Goal: Navigation & Orientation: Find specific page/section

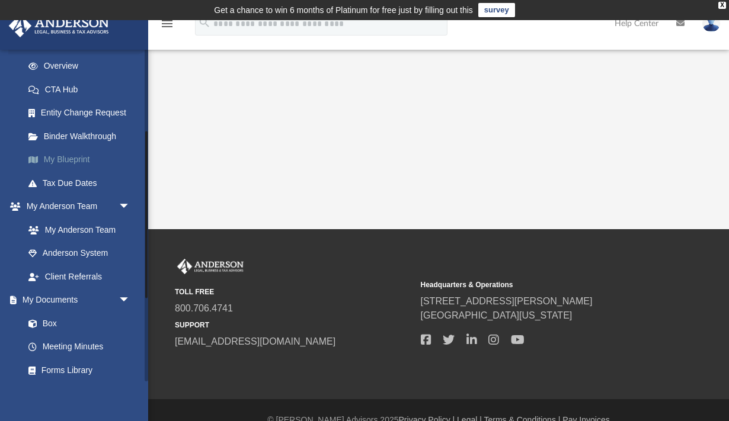
scroll to position [164, 0]
click at [78, 296] on link "My Documents arrow_drop_down" at bounding box center [78, 299] width 140 height 24
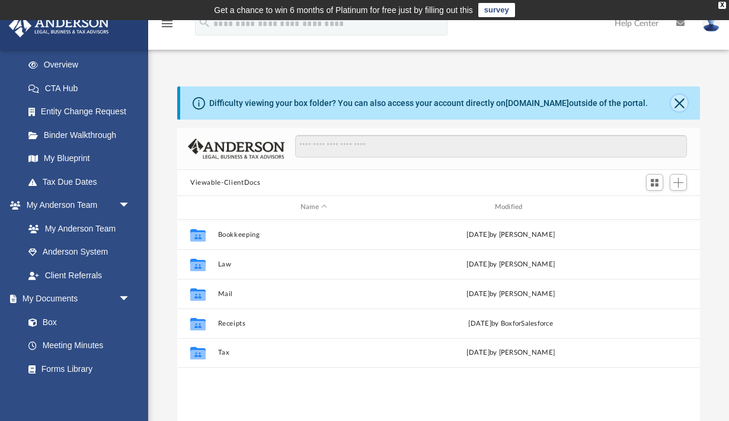
scroll to position [269, 523]
click at [680, 99] on button "Close" at bounding box center [679, 103] width 17 height 17
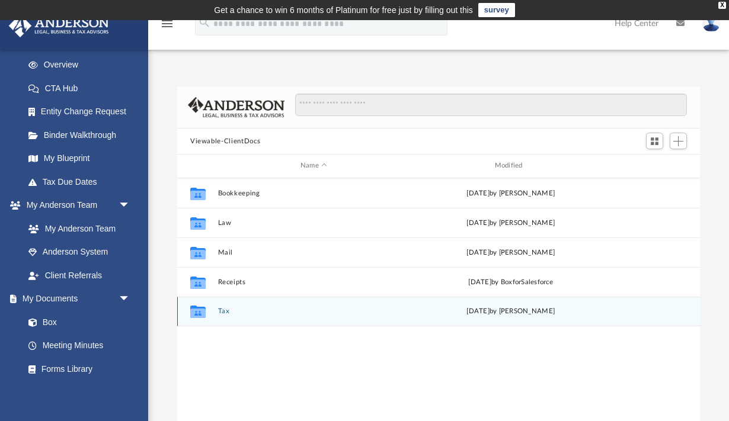
click at [222, 317] on div "Collaborated Folder Tax [DATE] by [PERSON_NAME]" at bounding box center [438, 312] width 523 height 30
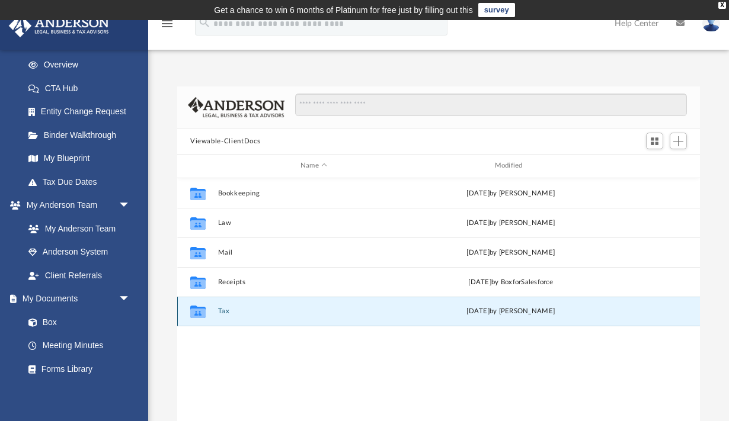
click at [199, 311] on icon "grid" at bounding box center [197, 313] width 15 height 9
click at [232, 343] on div "Collaborated Folder Bookkeeping [DATE] by [PERSON_NAME] Collaborated Folder Law…" at bounding box center [438, 301] width 523 height 246
click at [195, 311] on icon "grid" at bounding box center [197, 313] width 15 height 9
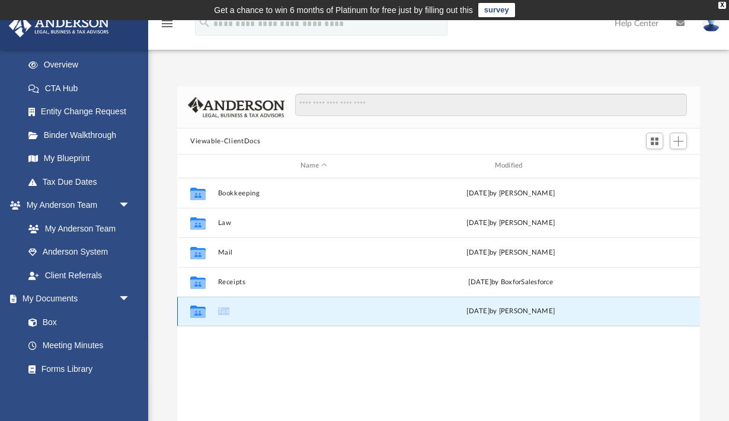
click at [195, 311] on icon "grid" at bounding box center [197, 313] width 15 height 9
click at [219, 340] on div "Collaborated Folder Bookkeeping [DATE] by [PERSON_NAME] Collaborated Folder Law…" at bounding box center [438, 301] width 523 height 246
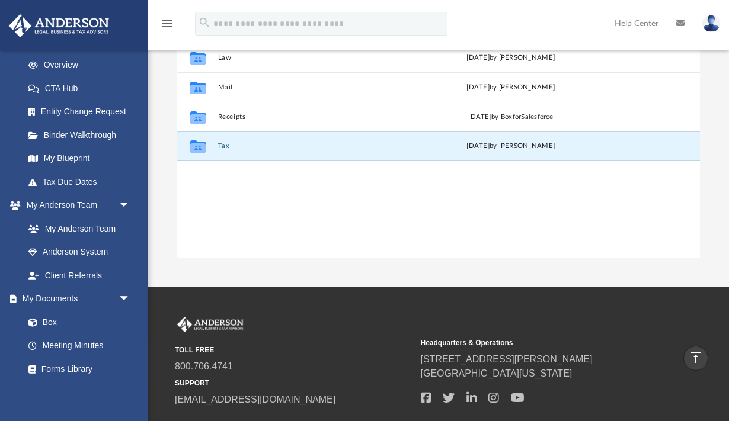
scroll to position [0, 0]
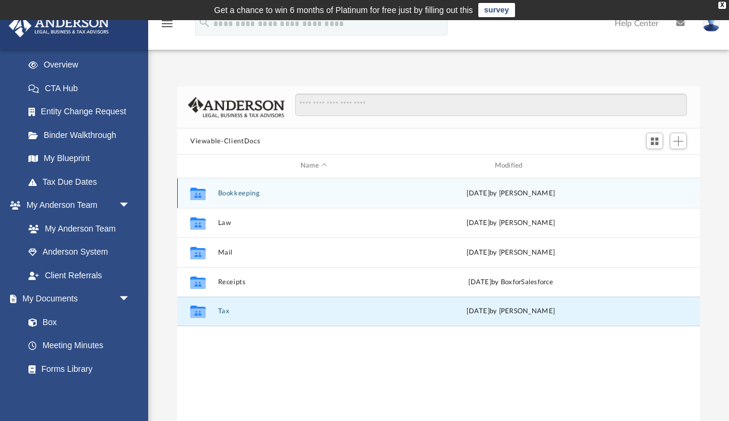
click at [199, 191] on icon "grid" at bounding box center [197, 194] width 15 height 9
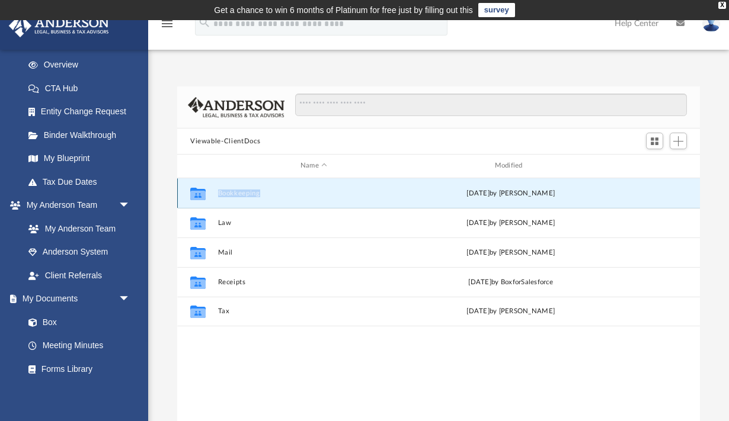
click at [199, 191] on icon "grid" at bounding box center [197, 194] width 15 height 9
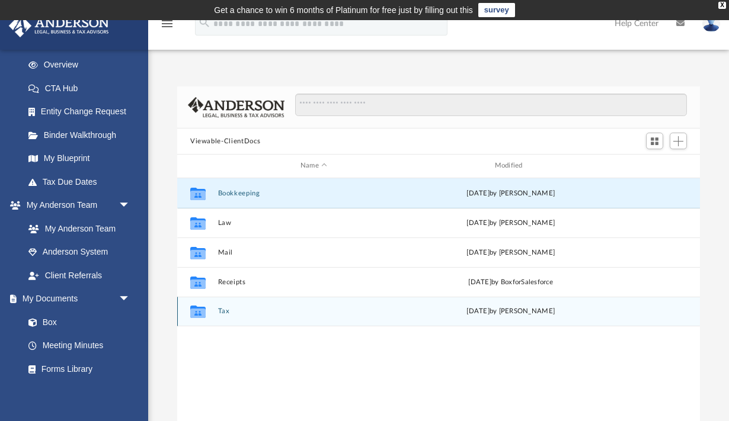
click at [201, 312] on icon "grid" at bounding box center [197, 313] width 15 height 9
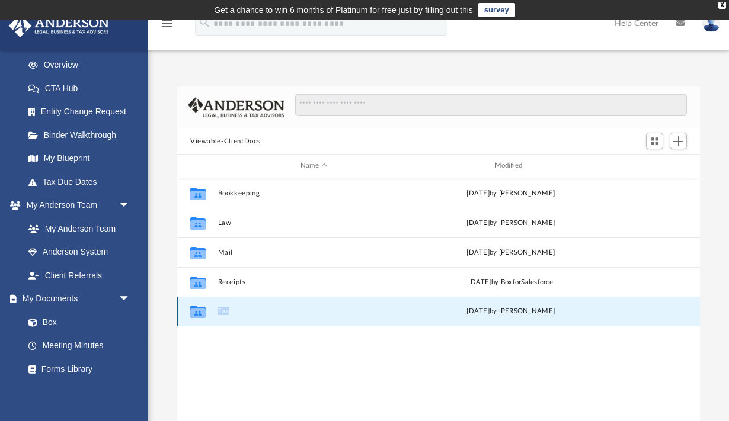
click at [201, 312] on icon "grid" at bounding box center [197, 313] width 15 height 9
click at [56, 322] on link "Box" at bounding box center [83, 323] width 132 height 24
click at [126, 298] on span "arrow_drop_down" at bounding box center [131, 299] width 24 height 24
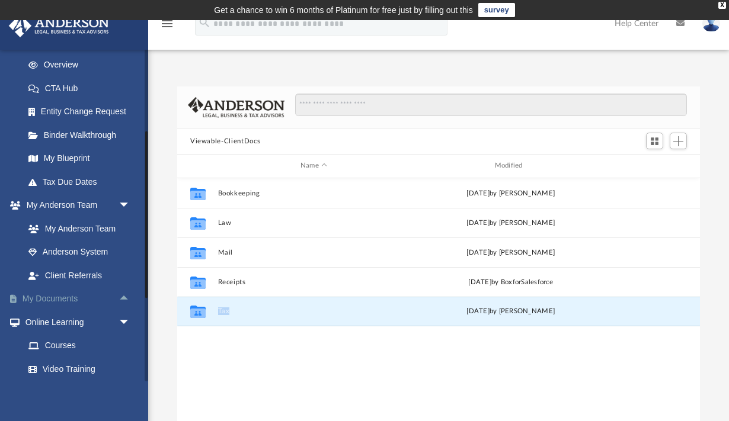
click at [126, 298] on span "arrow_drop_up" at bounding box center [131, 299] width 24 height 24
click at [35, 321] on span at bounding box center [39, 323] width 8 height 8
click at [52, 270] on link "Client Referrals" at bounding box center [83, 276] width 132 height 24
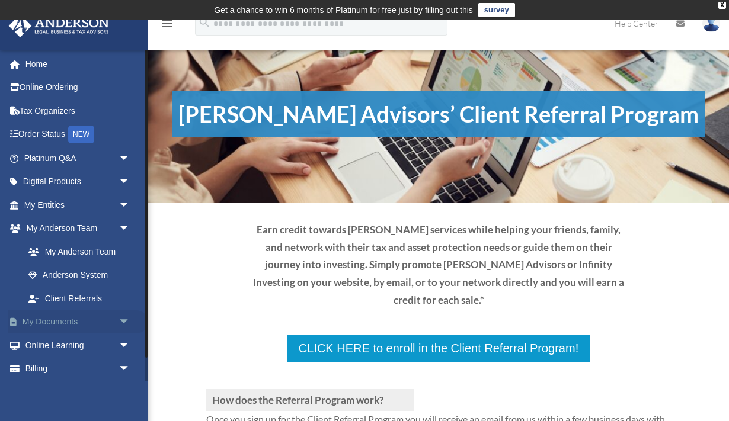
click at [46, 324] on link "My Documents arrow_drop_down" at bounding box center [78, 323] width 140 height 24
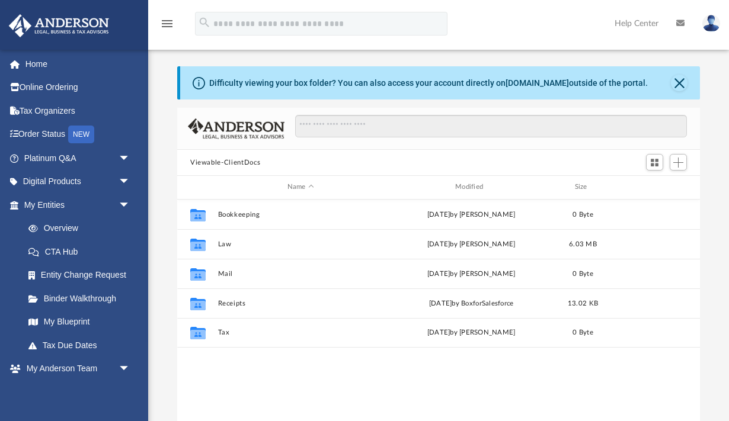
scroll to position [269, 523]
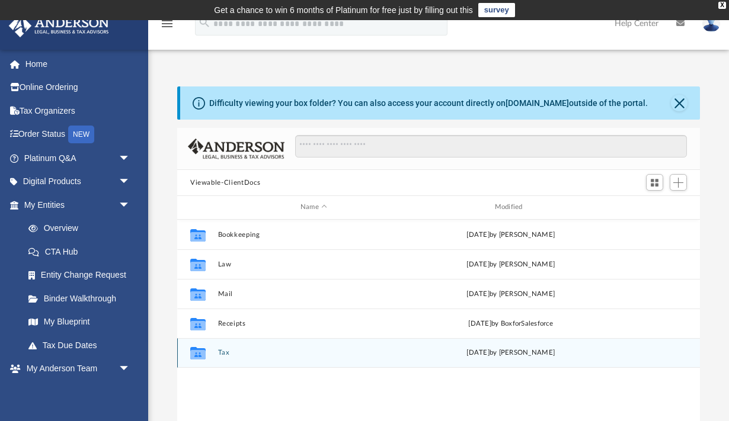
click at [196, 353] on icon "grid" at bounding box center [197, 353] width 15 height 12
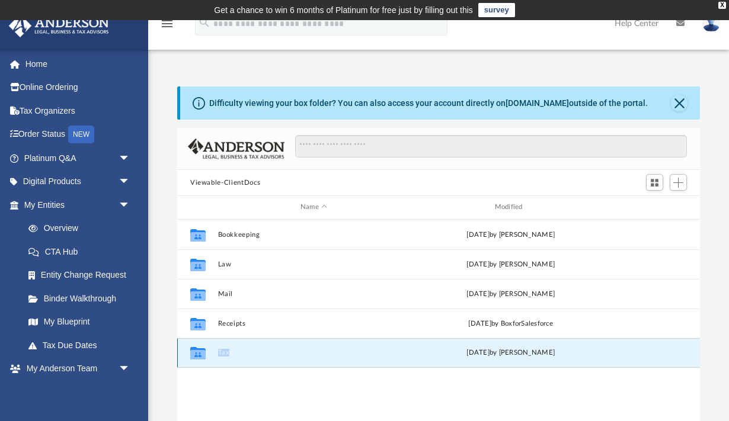
click at [196, 353] on icon "grid" at bounding box center [197, 353] width 15 height 12
click at [657, 181] on span "Switch to Grid View" at bounding box center [655, 183] width 10 height 10
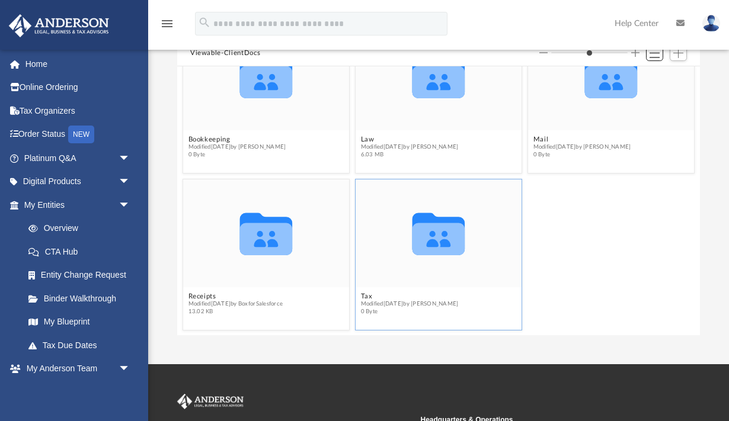
scroll to position [131, 0]
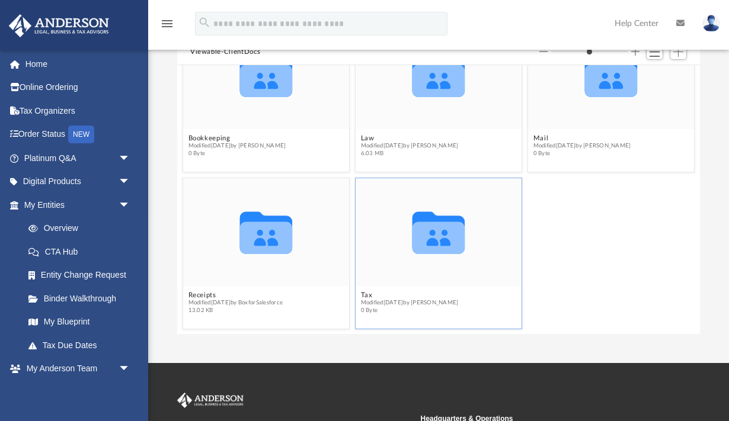
click at [445, 239] on icon "grid" at bounding box center [439, 233] width 53 height 43
click at [593, 241] on div "Collaborated Folder Receipts Modified Fri Feb 28 2025 by BoxforSalesforce 13.02…" at bounding box center [438, 253] width 517 height 157
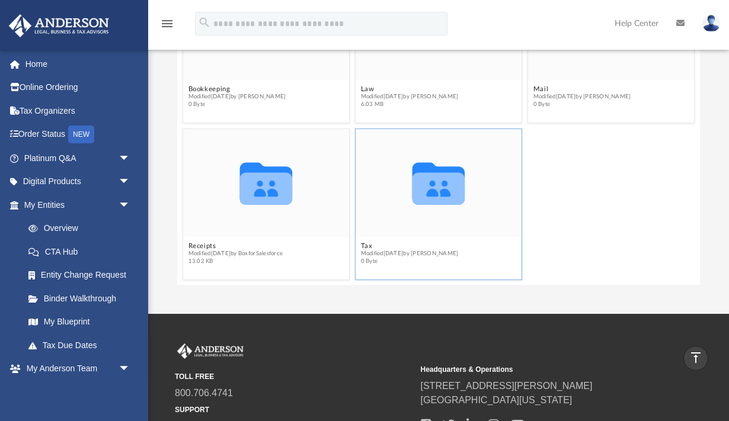
scroll to position [0, 0]
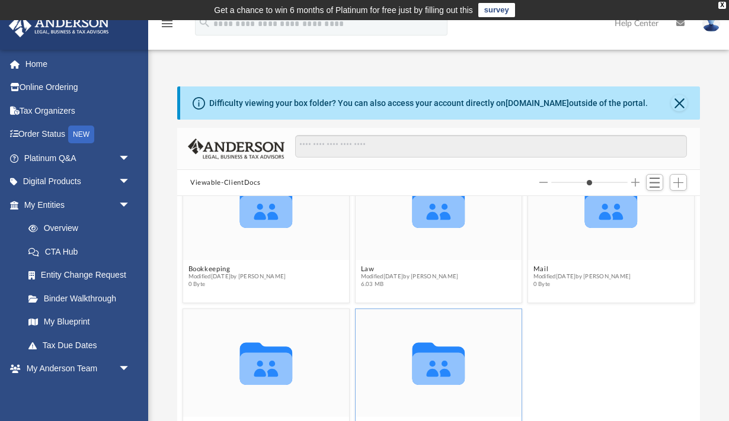
click at [160, 260] on div "Difficulty viewing your box folder? You can also access your account directly o…" at bounding box center [438, 276] width 581 height 379
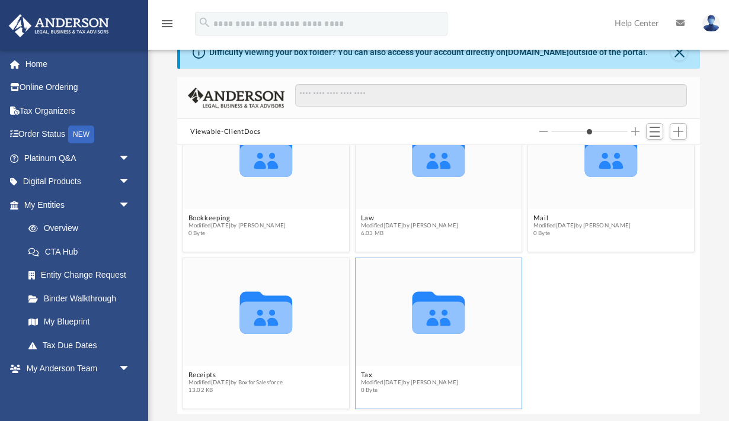
scroll to position [53, 0]
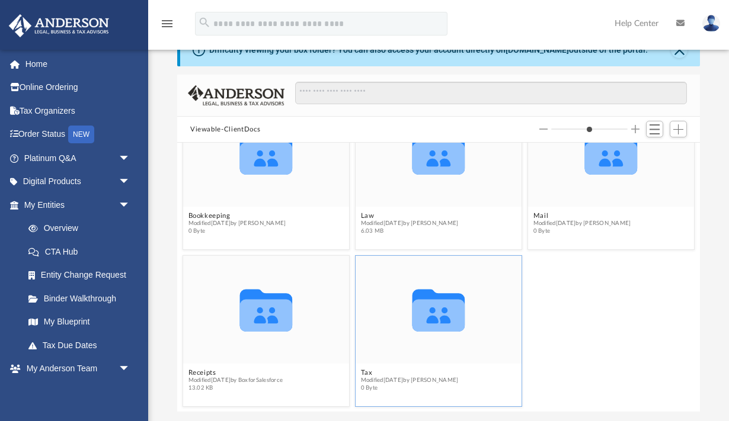
click at [160, 260] on div "Difficulty viewing your box folder? You can also access your account directly o…" at bounding box center [438, 222] width 581 height 379
click at [167, 289] on div "Difficulty viewing your box folder? You can also access your account directly o…" at bounding box center [438, 222] width 581 height 379
